Goal: Task Accomplishment & Management: Manage account settings

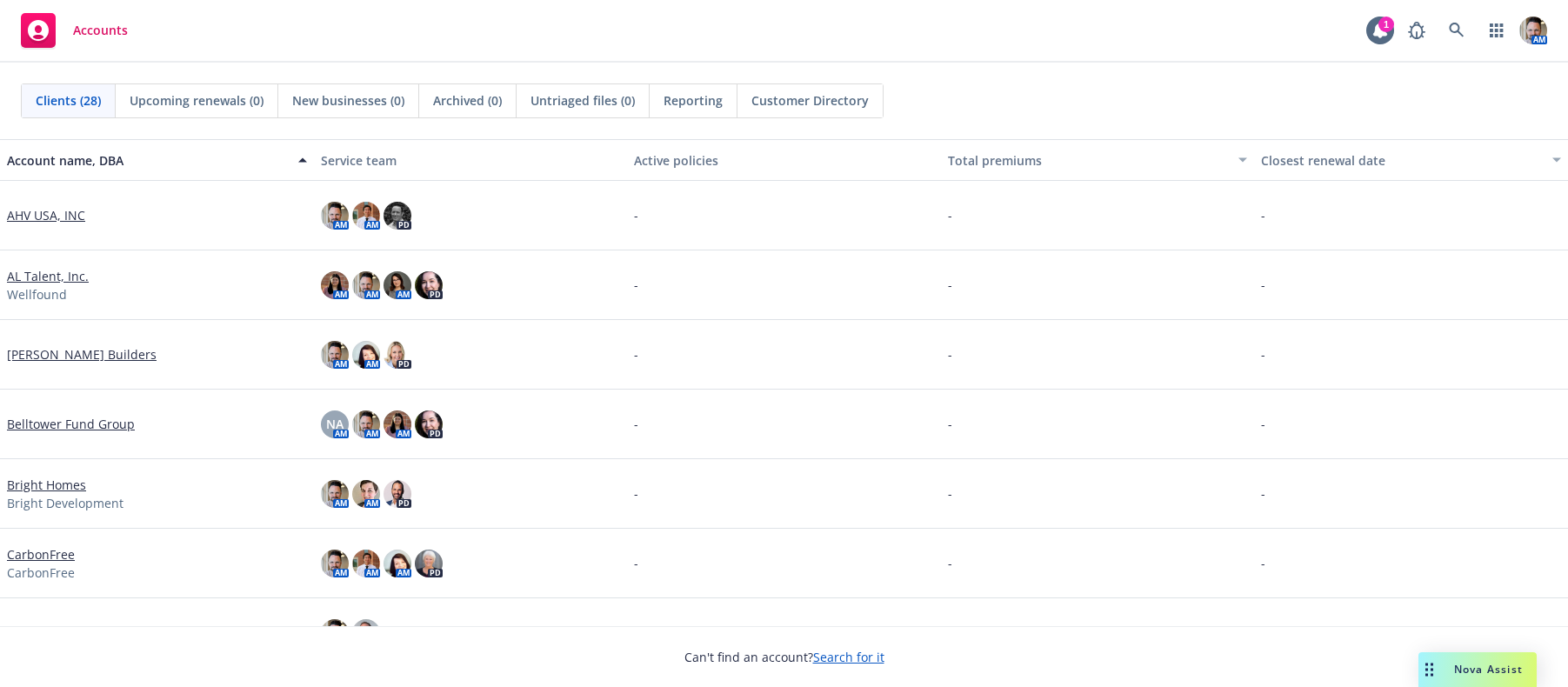
click at [90, 357] on link "[PERSON_NAME] Builders" at bounding box center [81, 354] width 149 height 19
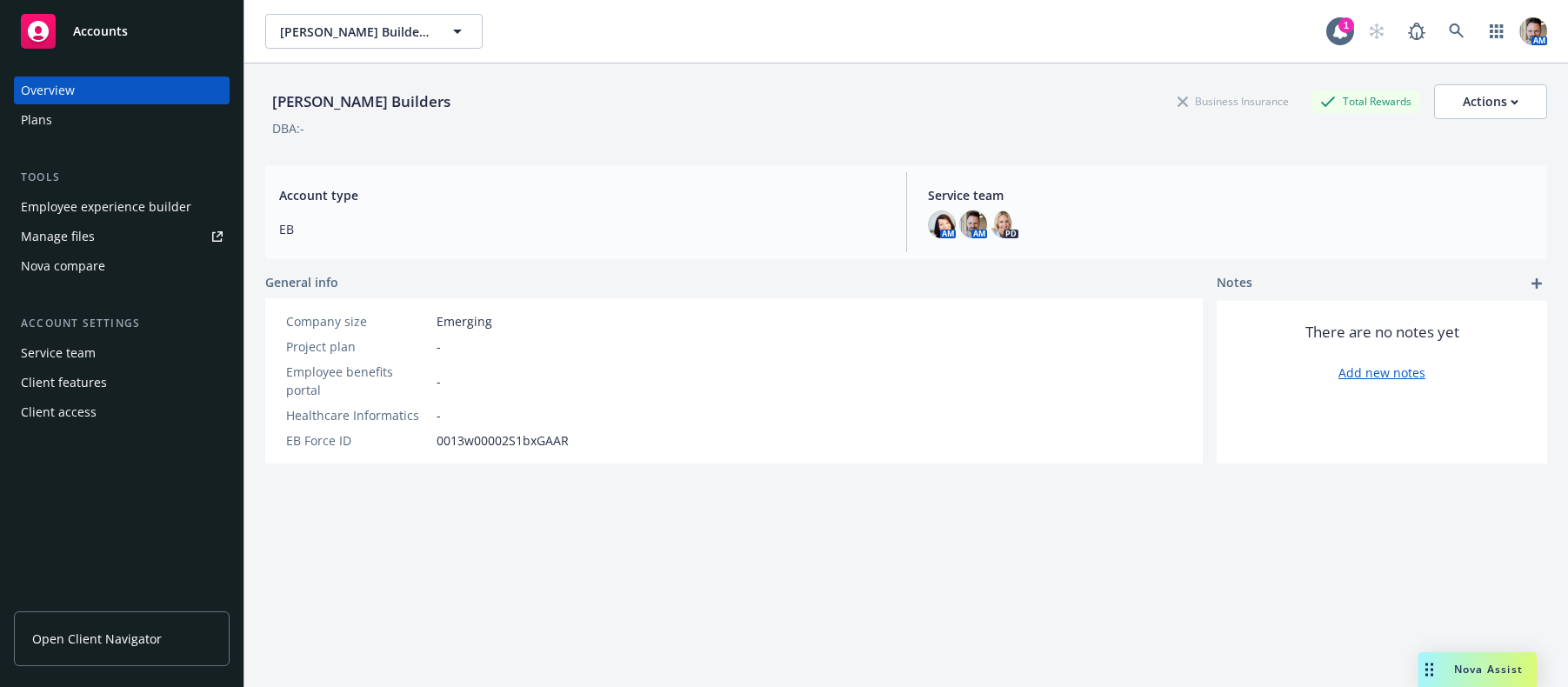
click at [123, 216] on div "Employee experience builder" at bounding box center [106, 207] width 171 height 27
click at [95, 408] on div "Client access" at bounding box center [122, 412] width 202 height 27
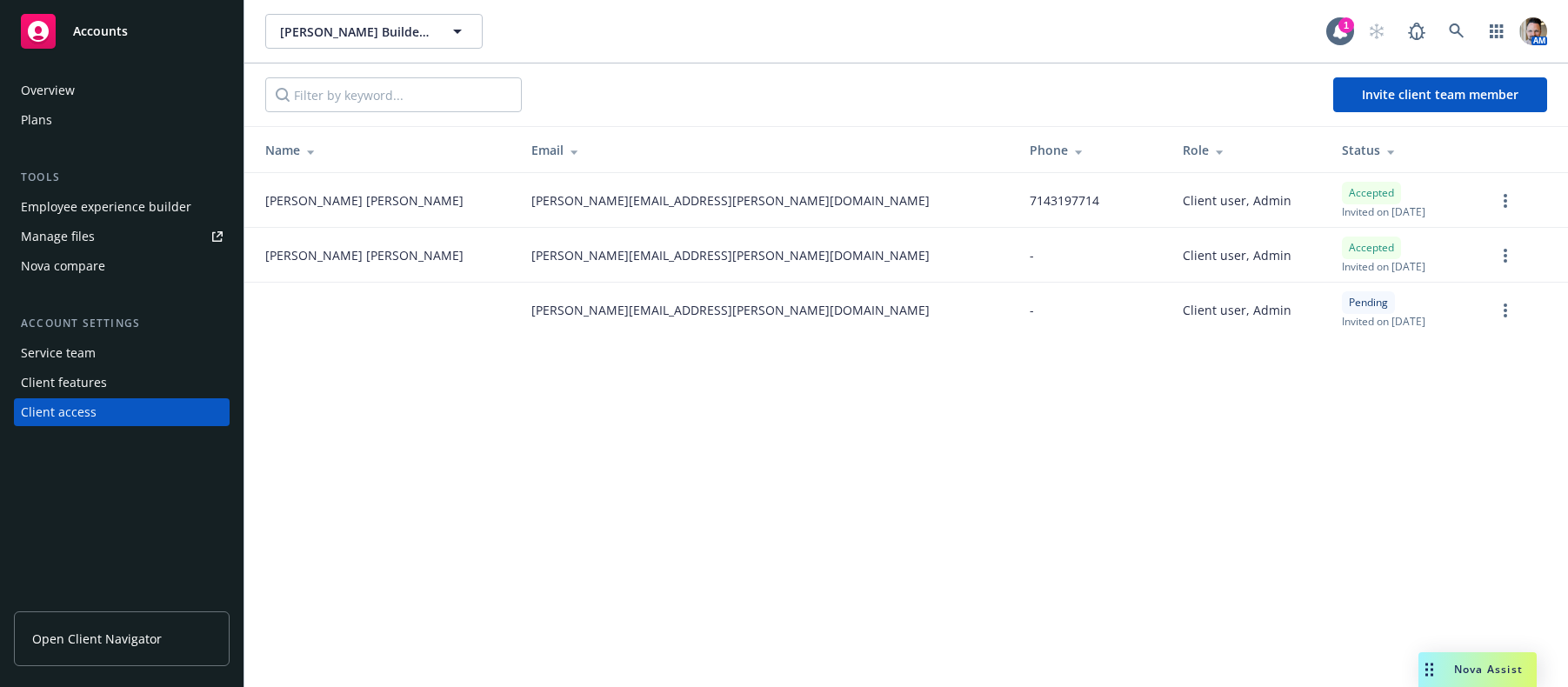
click at [553, 396] on div "[PERSON_NAME] Builders [PERSON_NAME] Builders 1 AM Invite client team member Na…" at bounding box center [906, 344] width 1324 height 687
click at [1441, 91] on span "Invite client team member" at bounding box center [1440, 94] width 157 height 17
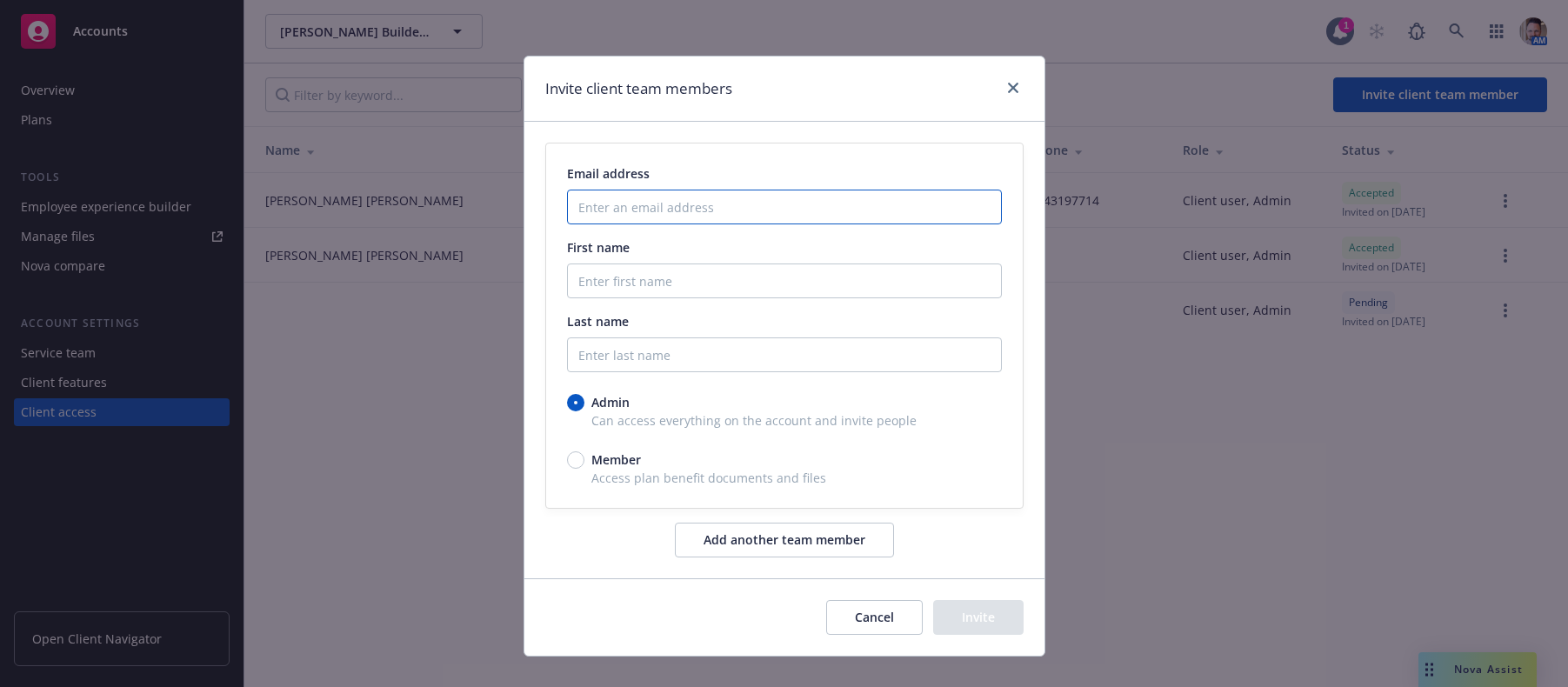
click at [729, 211] on input "Enter an email address" at bounding box center [784, 206] width 435 height 34
paste input "mailto:[EMAIL_ADDRESS][PERSON_NAME][DOMAIN_NAME]"
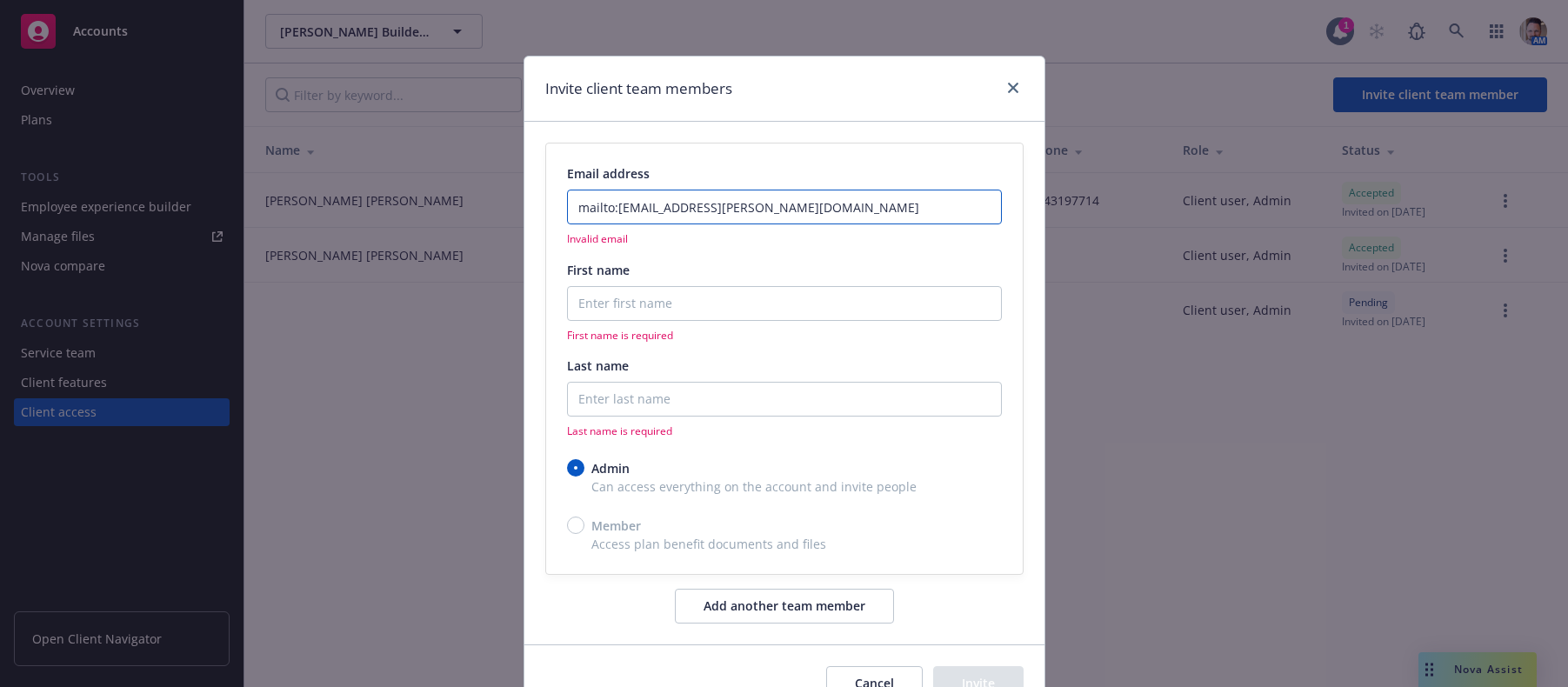
drag, startPoint x: 612, startPoint y: 210, endPoint x: 569, endPoint y: 212, distance: 43.0
click at [569, 212] on input "mailto:[EMAIL_ADDRESS][PERSON_NAME][DOMAIN_NAME]" at bounding box center [784, 206] width 435 height 34
click at [614, 212] on input "mailto:[EMAIL_ADDRESS][PERSON_NAME][DOMAIN_NAME]" at bounding box center [784, 206] width 435 height 34
drag, startPoint x: 609, startPoint y: 212, endPoint x: 558, endPoint y: 214, distance: 51.0
click at [558, 214] on div "Email address mailto:[EMAIL_ADDRESS][PERSON_NAME][DOMAIN_NAME] Invalid email Fi…" at bounding box center [785, 358] width 477 height 430
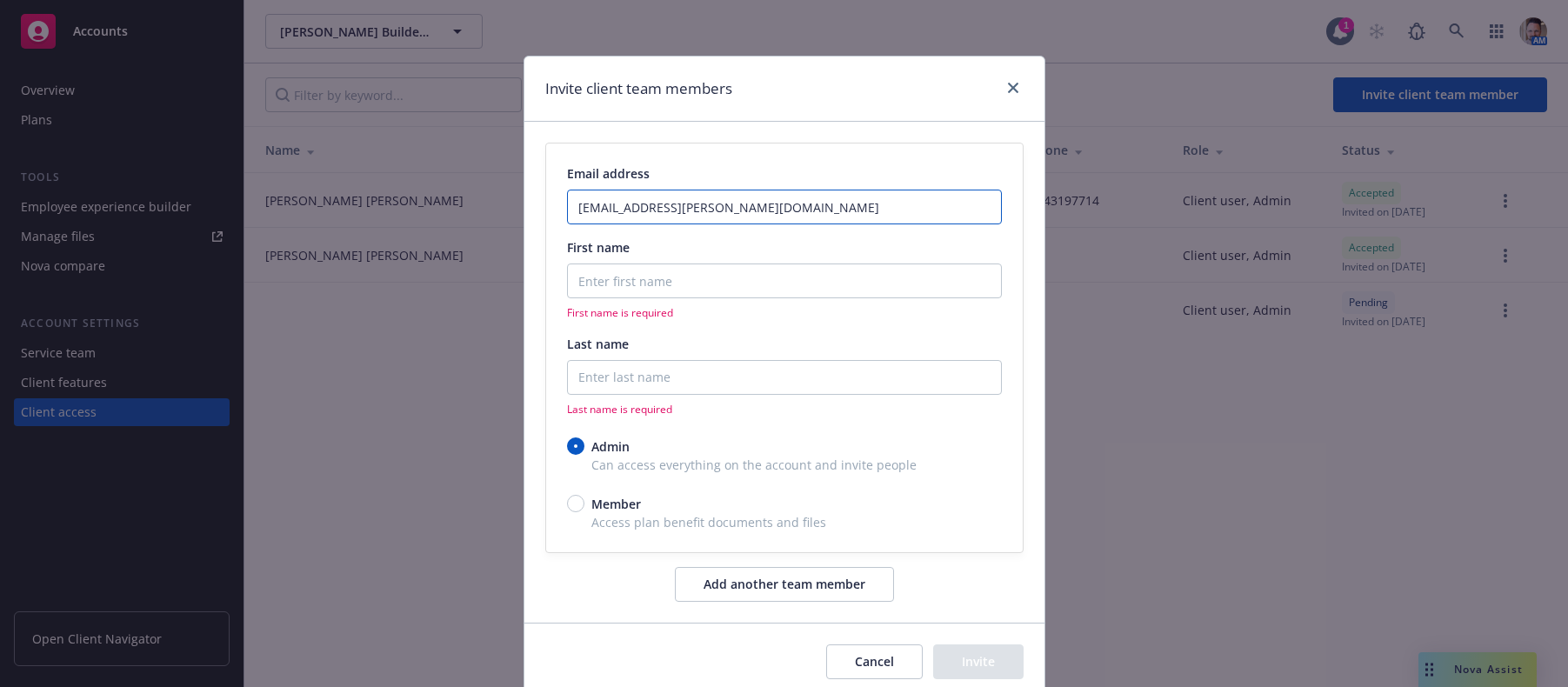
type input "[EMAIL_ADDRESS][PERSON_NAME][DOMAIN_NAME]"
click at [706, 281] on input "First name" at bounding box center [784, 281] width 435 height 34
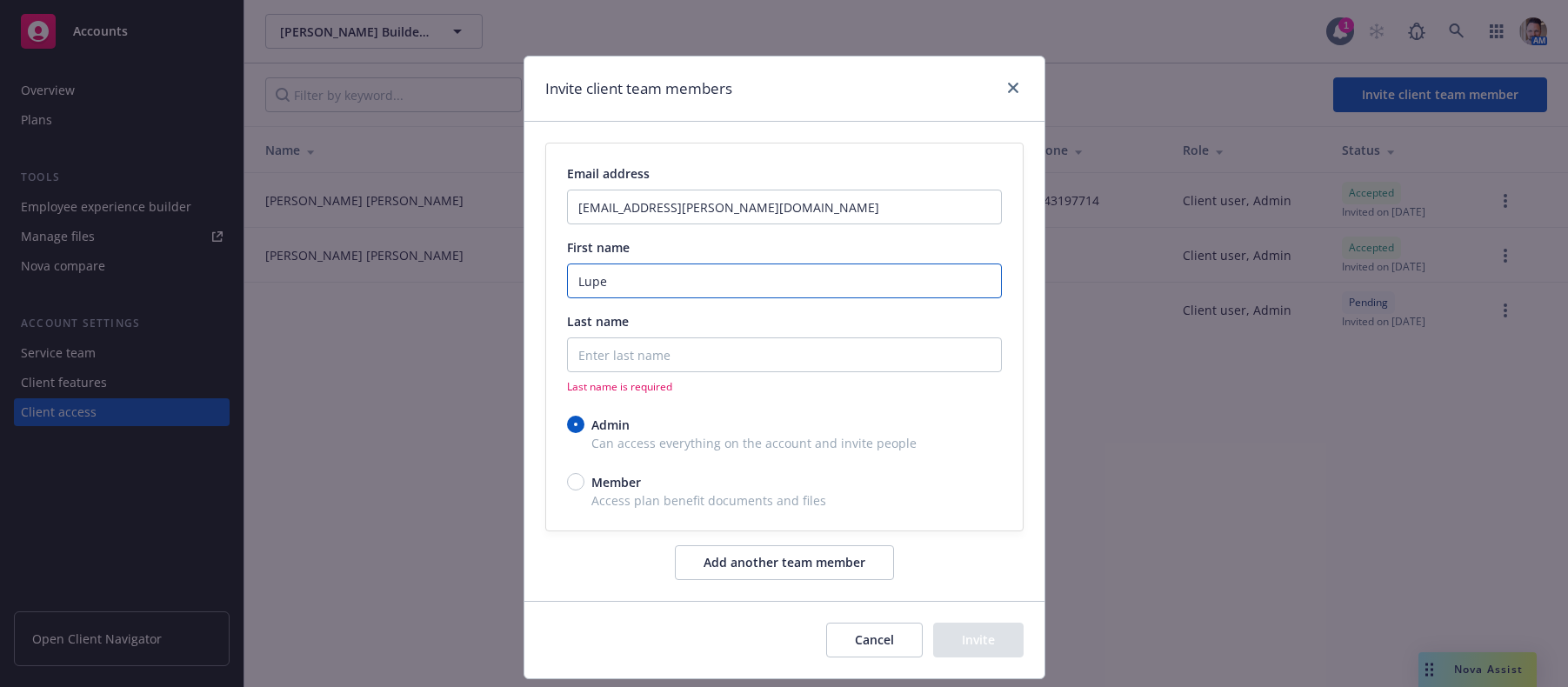
type input "Lupe"
click at [704, 355] on input "Last name" at bounding box center [784, 354] width 435 height 34
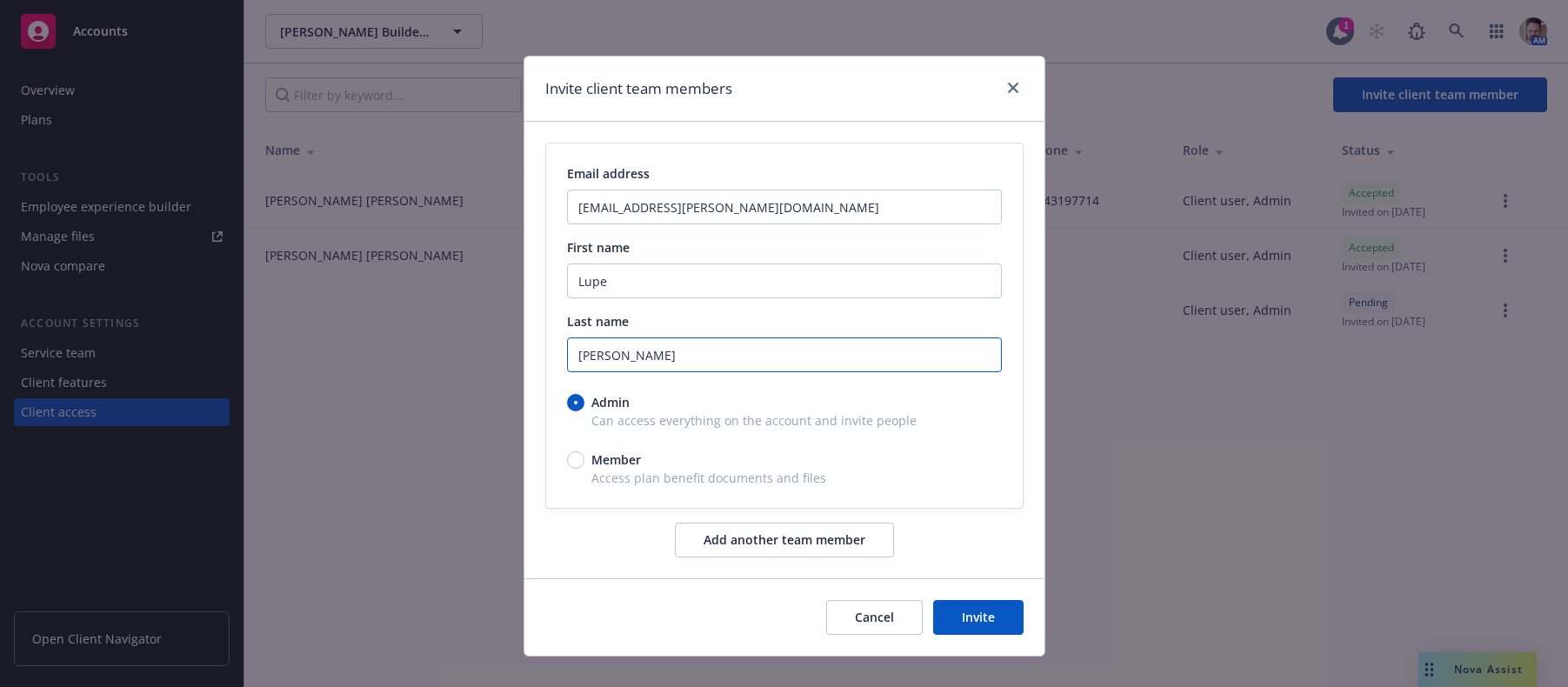
type input "[PERSON_NAME]"
click at [962, 624] on button "Invite" at bounding box center [978, 617] width 90 height 34
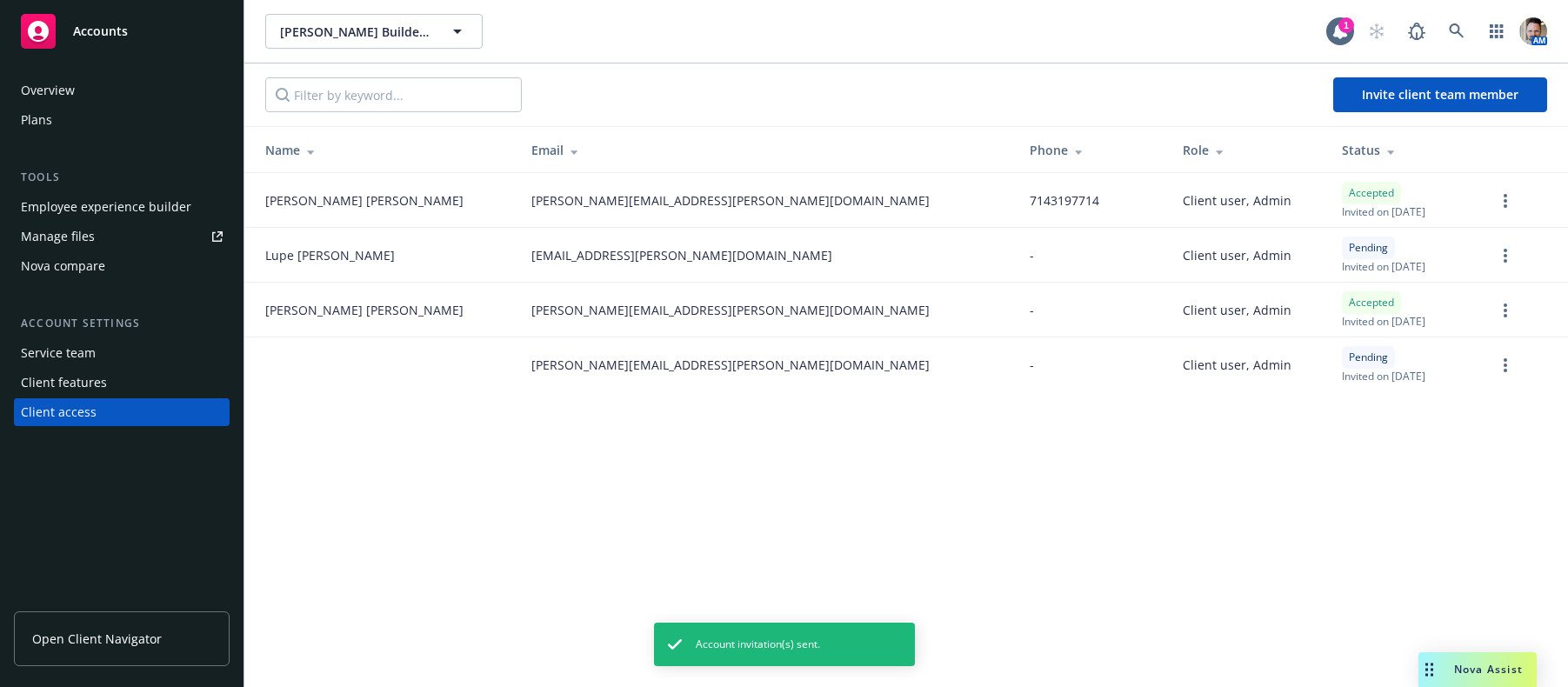
click at [968, 540] on div "[PERSON_NAME] Builders [PERSON_NAME] Builders 1 AM Invite client team member Na…" at bounding box center [906, 344] width 1324 height 687
